Goal: Check status: Check status

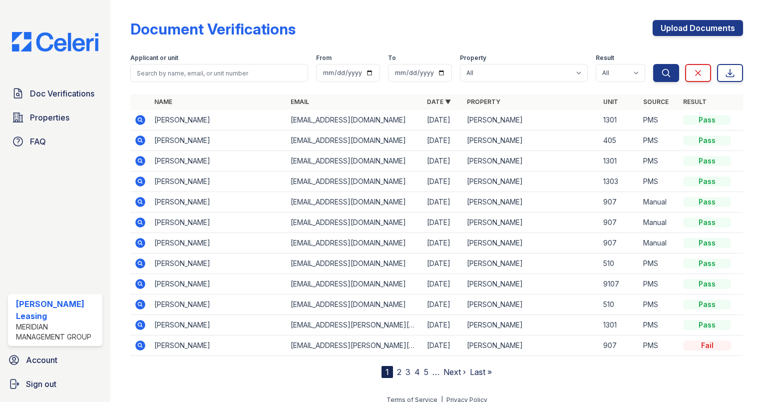
click at [142, 121] on icon at bounding box center [140, 120] width 12 height 12
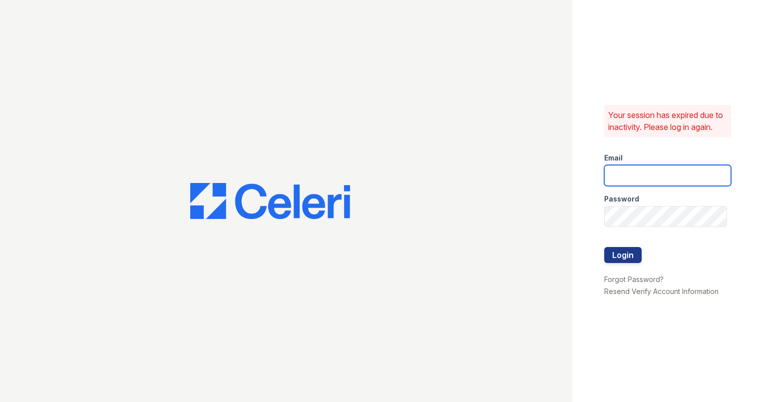
click at [656, 178] on input "email" at bounding box center [667, 175] width 127 height 21
type input "[PERSON_NAME][EMAIL_ADDRESS][DOMAIN_NAME]"
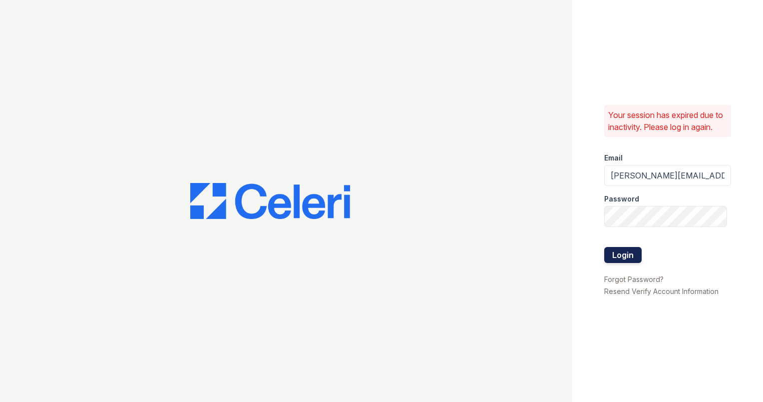
click at [633, 259] on button "Login" at bounding box center [622, 255] width 37 height 16
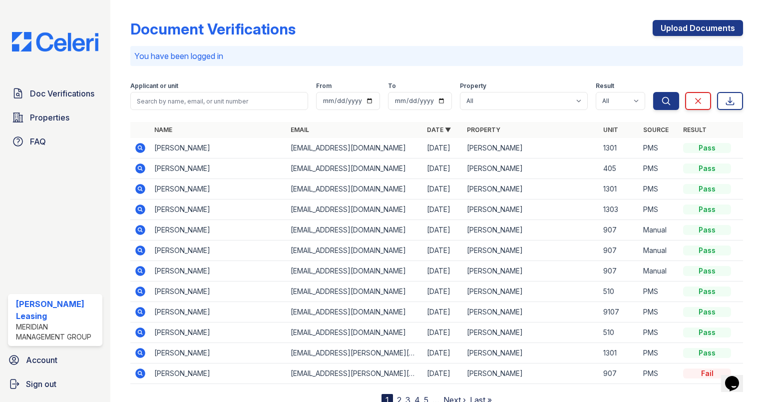
click at [140, 148] on icon at bounding box center [139, 147] width 2 height 2
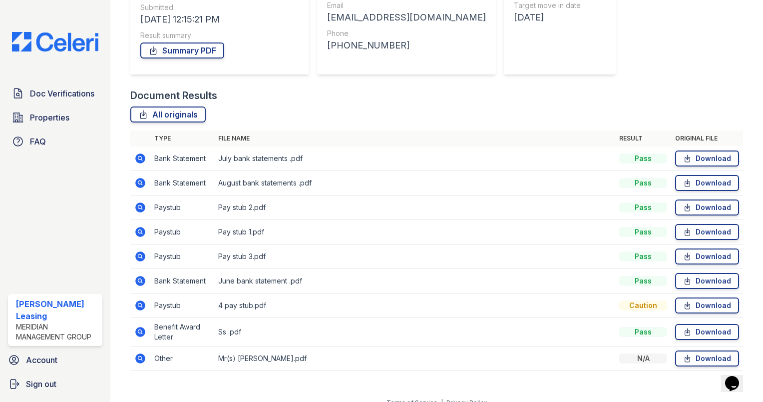
scroll to position [163, 0]
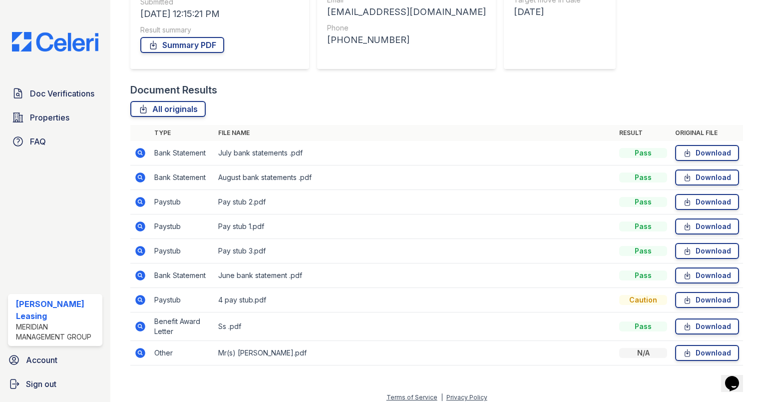
click at [139, 153] on icon at bounding box center [140, 153] width 12 height 12
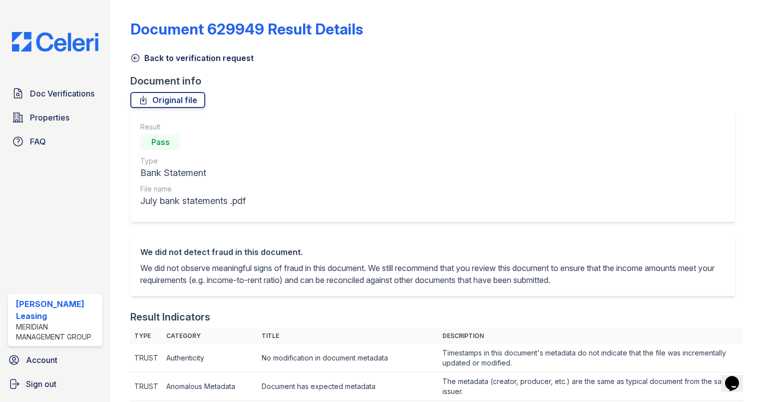
click at [135, 56] on icon at bounding box center [135, 58] width 10 height 10
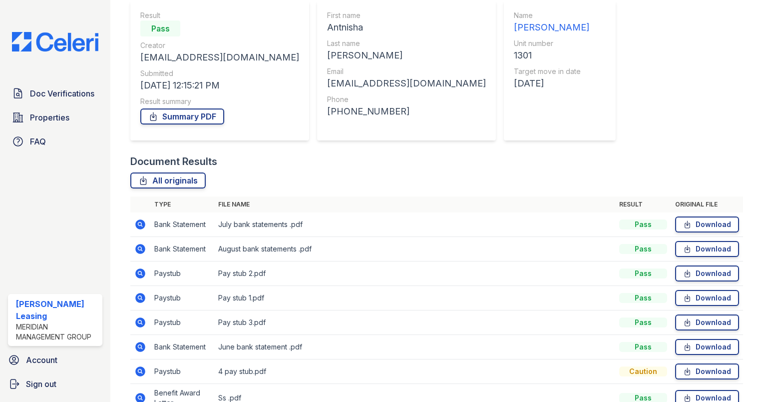
scroll to position [92, 0]
click at [141, 245] on icon at bounding box center [140, 248] width 10 height 10
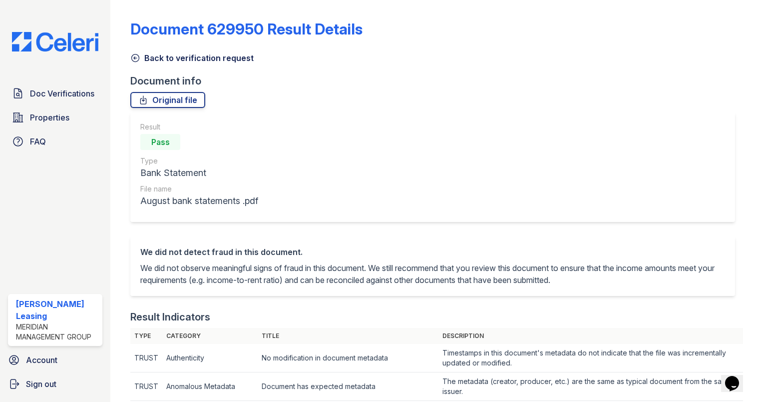
click at [134, 57] on icon at bounding box center [135, 57] width 7 height 7
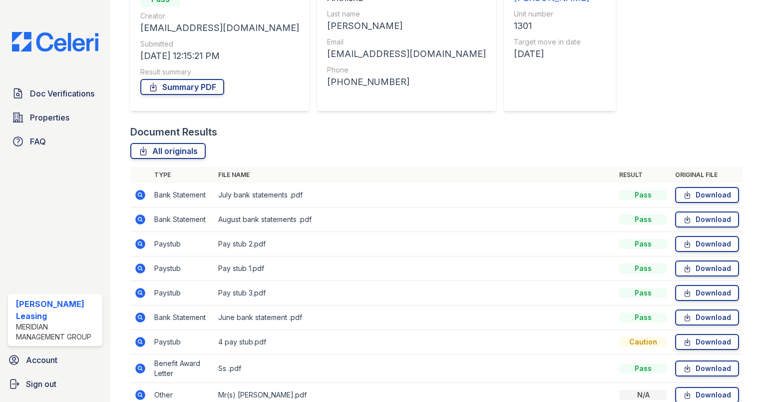
scroll to position [169, 0]
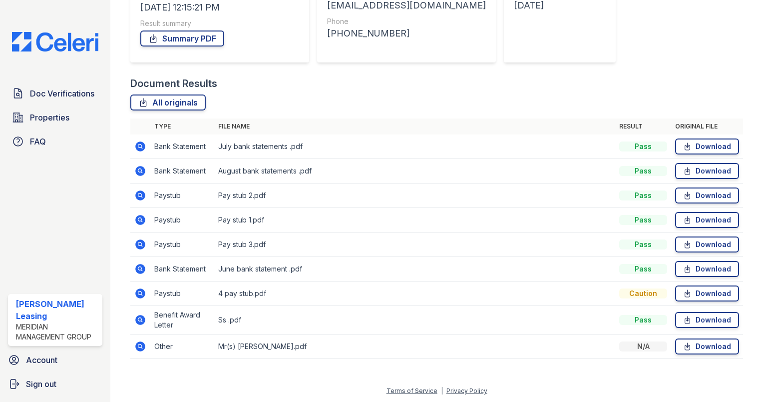
click at [139, 197] on icon at bounding box center [140, 195] width 10 height 10
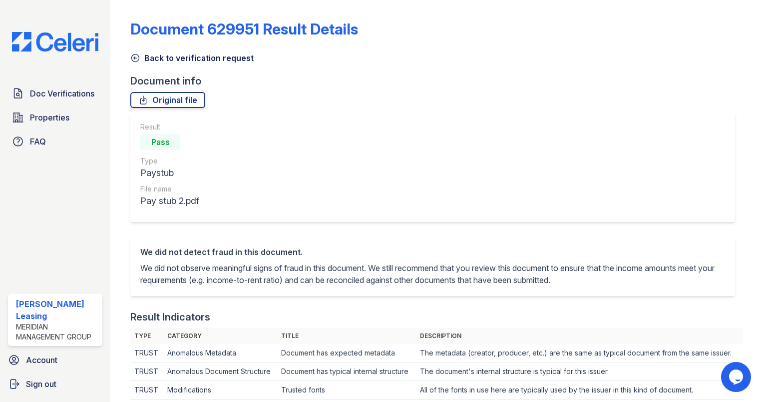
click at [132, 58] on icon at bounding box center [135, 57] width 7 height 7
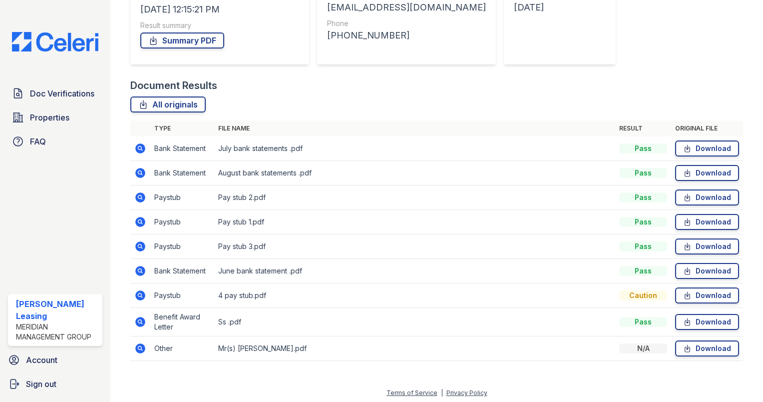
scroll to position [169, 0]
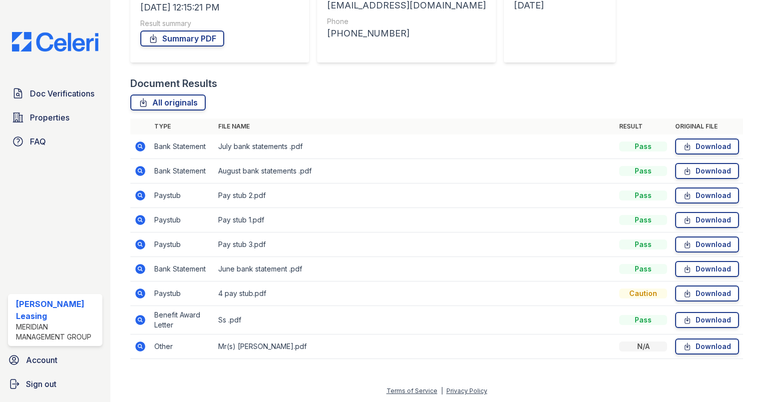
click at [141, 320] on icon at bounding box center [140, 320] width 10 height 10
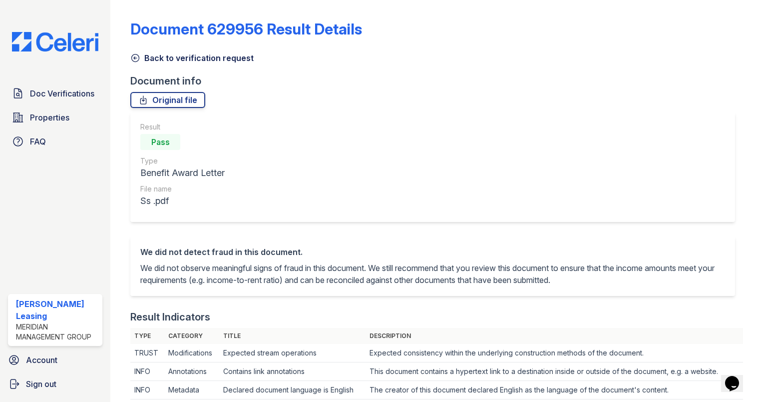
click at [136, 58] on icon at bounding box center [135, 58] width 10 height 10
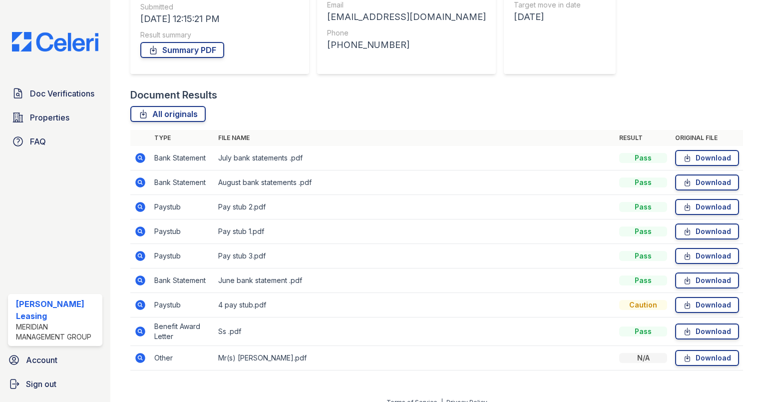
scroll to position [169, 0]
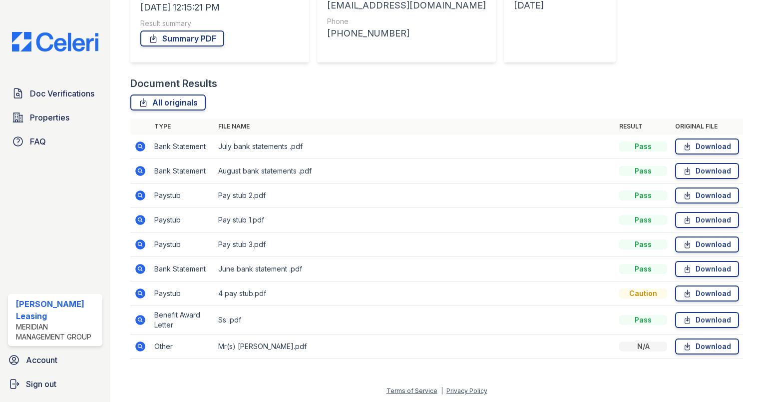
click at [142, 343] on icon at bounding box center [140, 346] width 10 height 10
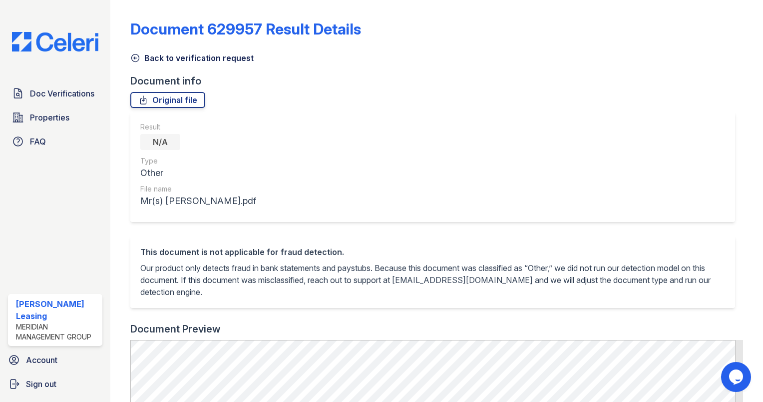
click at [133, 56] on icon at bounding box center [135, 58] width 10 height 10
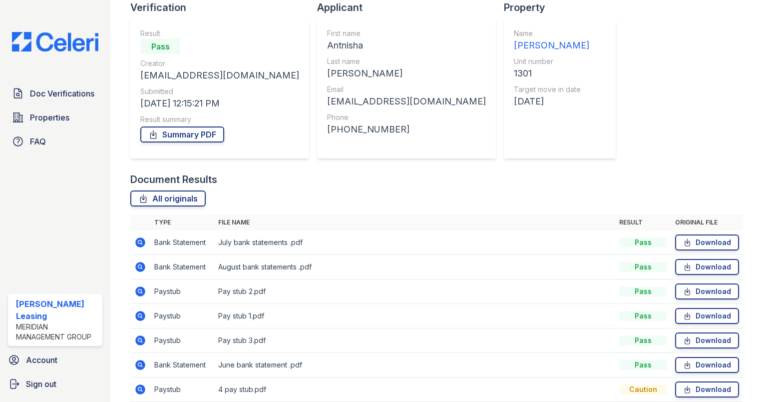
scroll to position [85, 0]
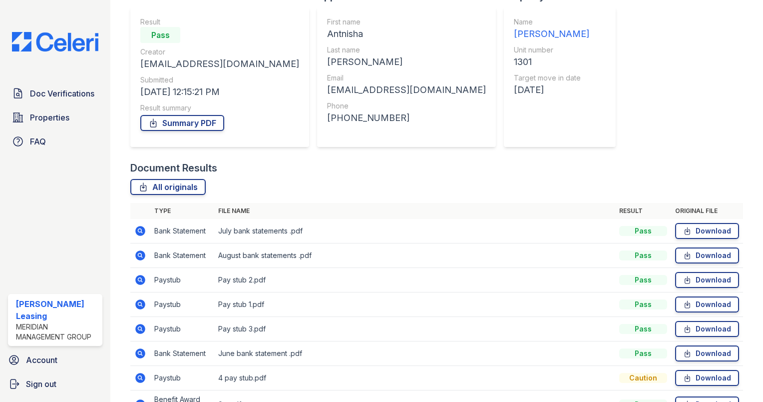
click at [141, 254] on icon at bounding box center [140, 255] width 12 height 12
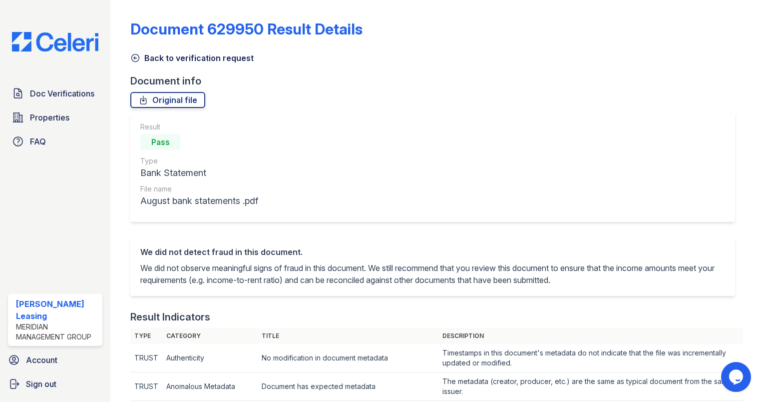
click at [135, 57] on icon at bounding box center [135, 58] width 10 height 10
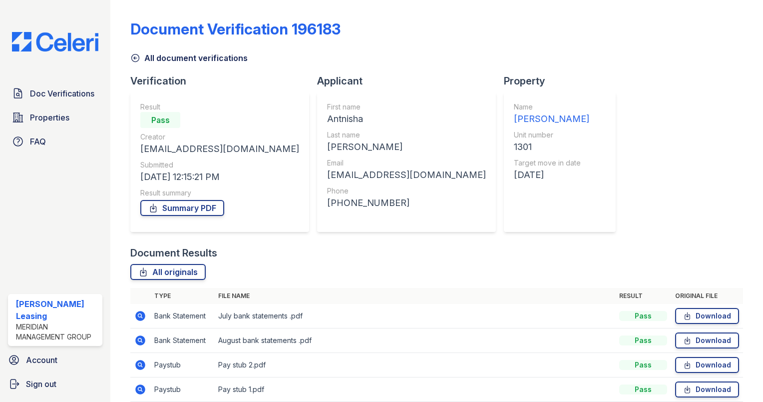
click at [136, 57] on icon at bounding box center [135, 58] width 10 height 10
